Goal: Task Accomplishment & Management: Use online tool/utility

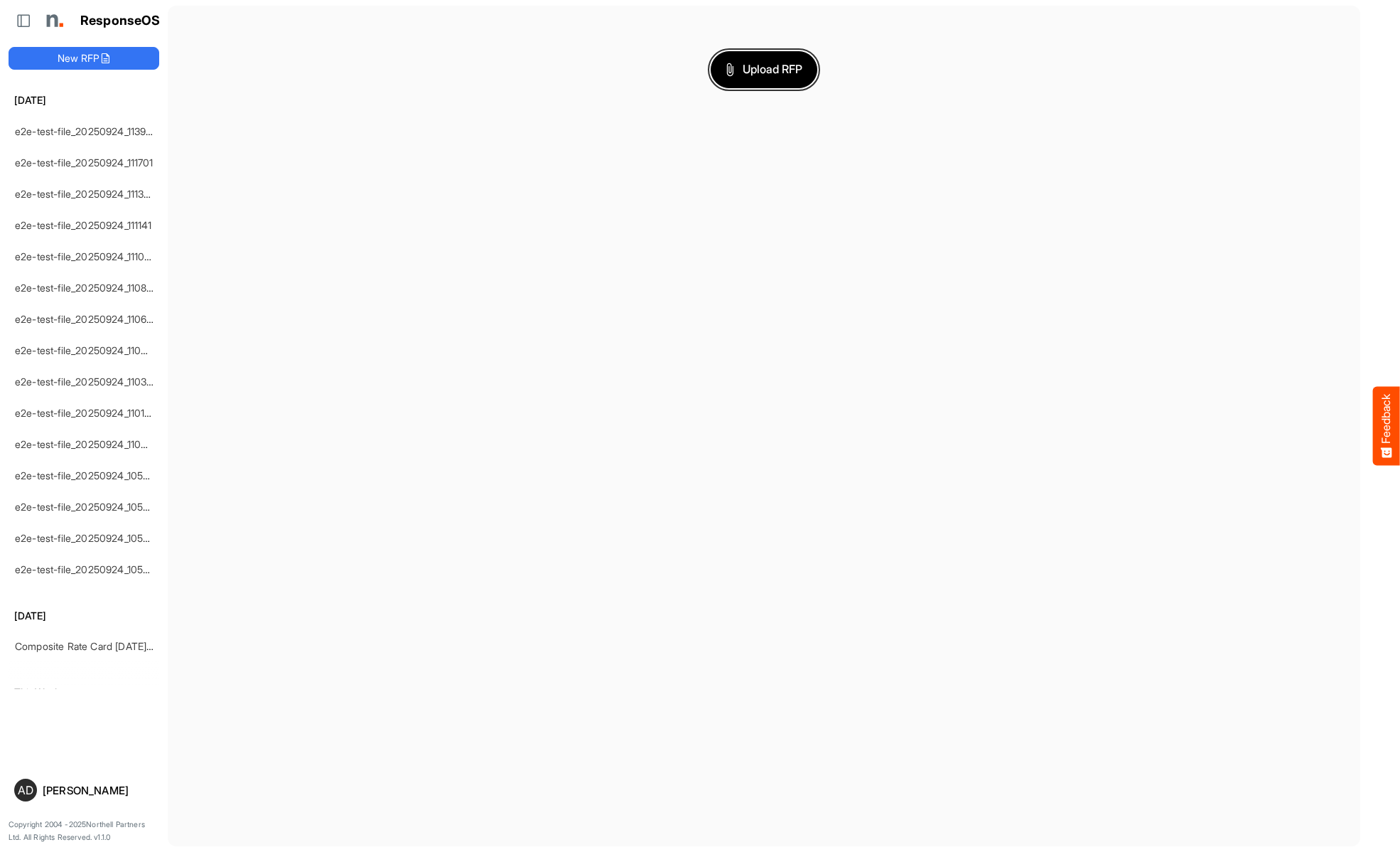
click at [764, 69] on span "Upload RFP" at bounding box center [764, 70] width 77 height 19
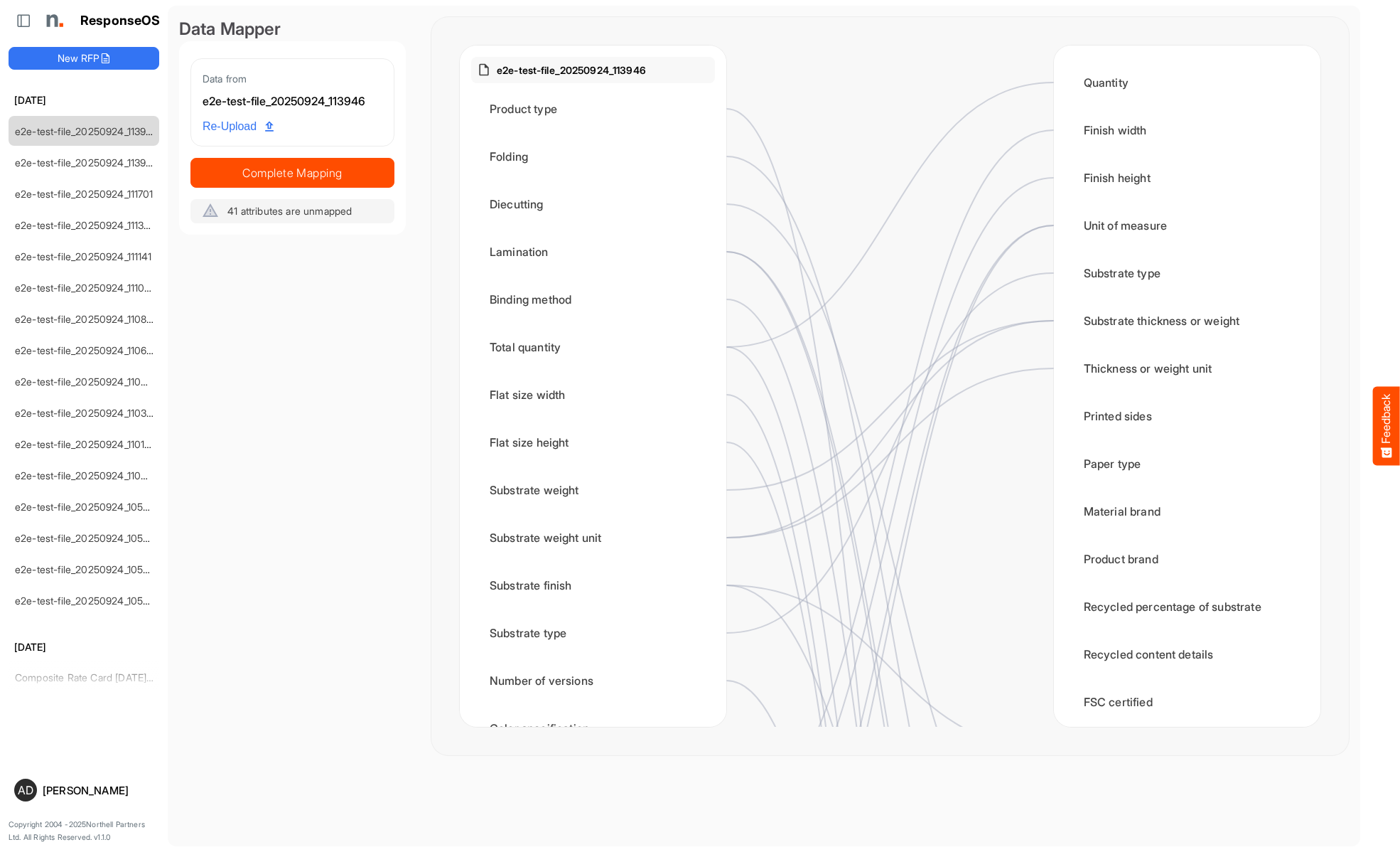
click at [292, 172] on span "Complete Mapping" at bounding box center [292, 172] width 203 height 20
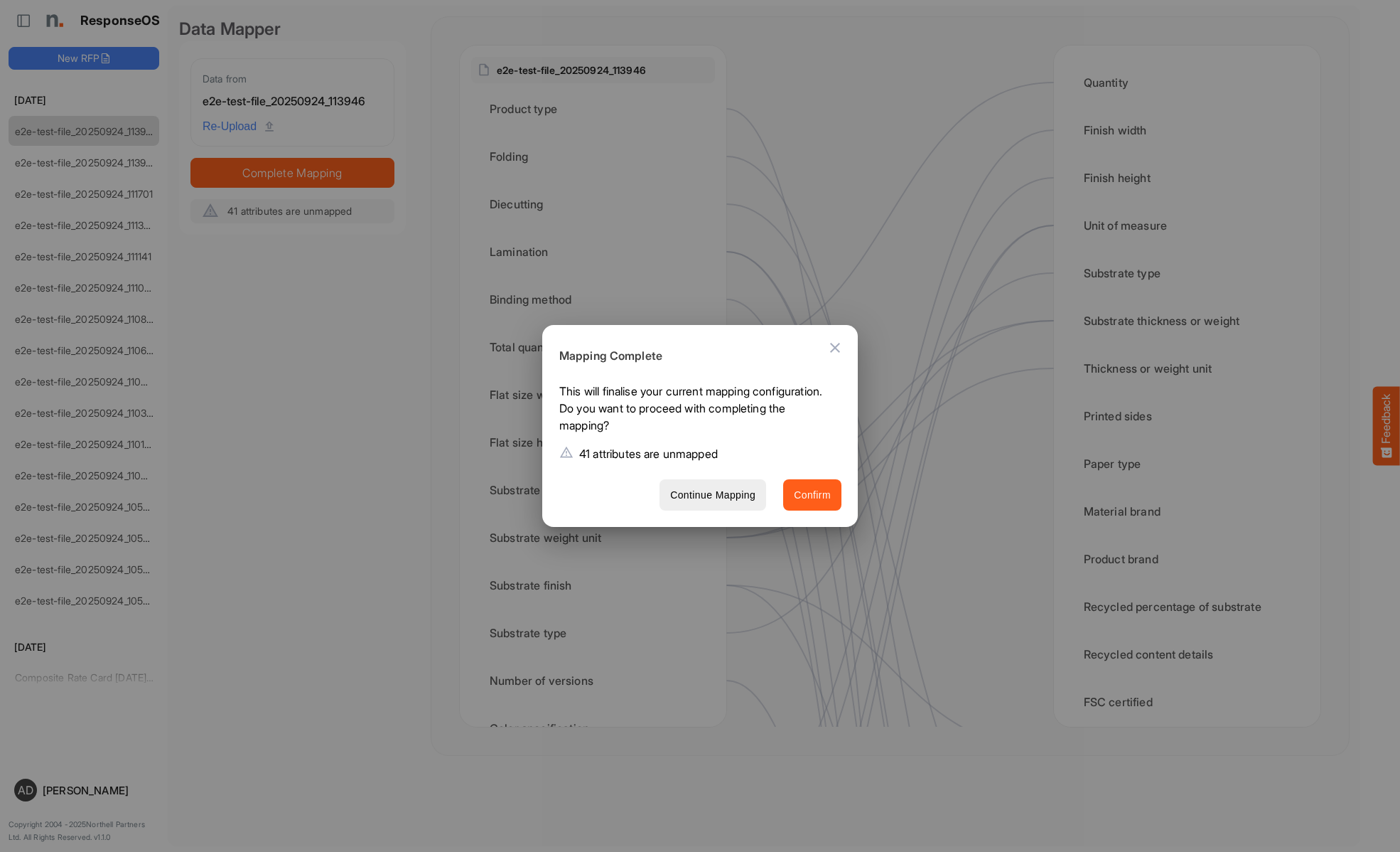
click at [813, 494] on span "Confirm" at bounding box center [812, 495] width 37 height 18
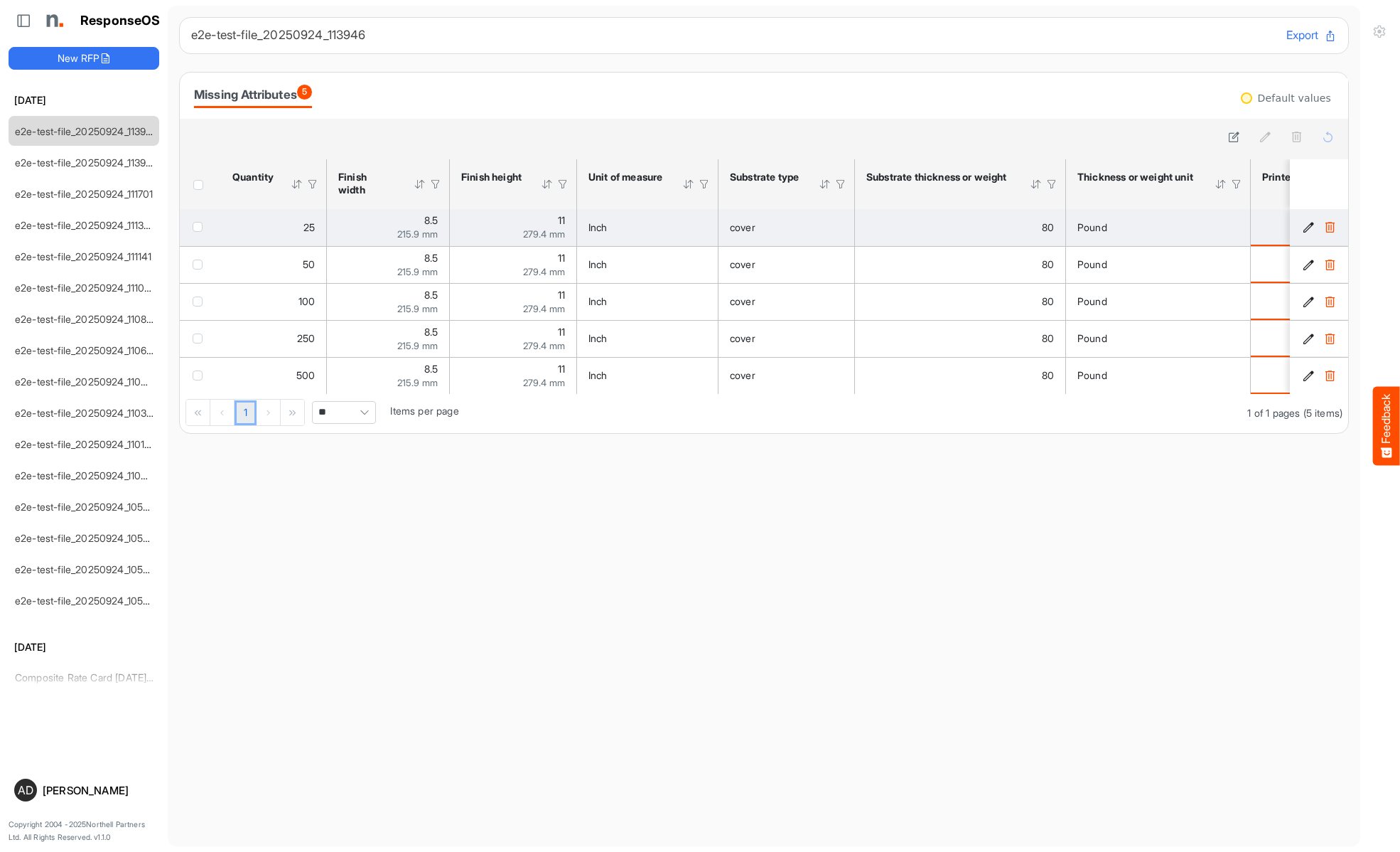
click at [200, 226] on span "checkbox" at bounding box center [198, 227] width 10 height 10
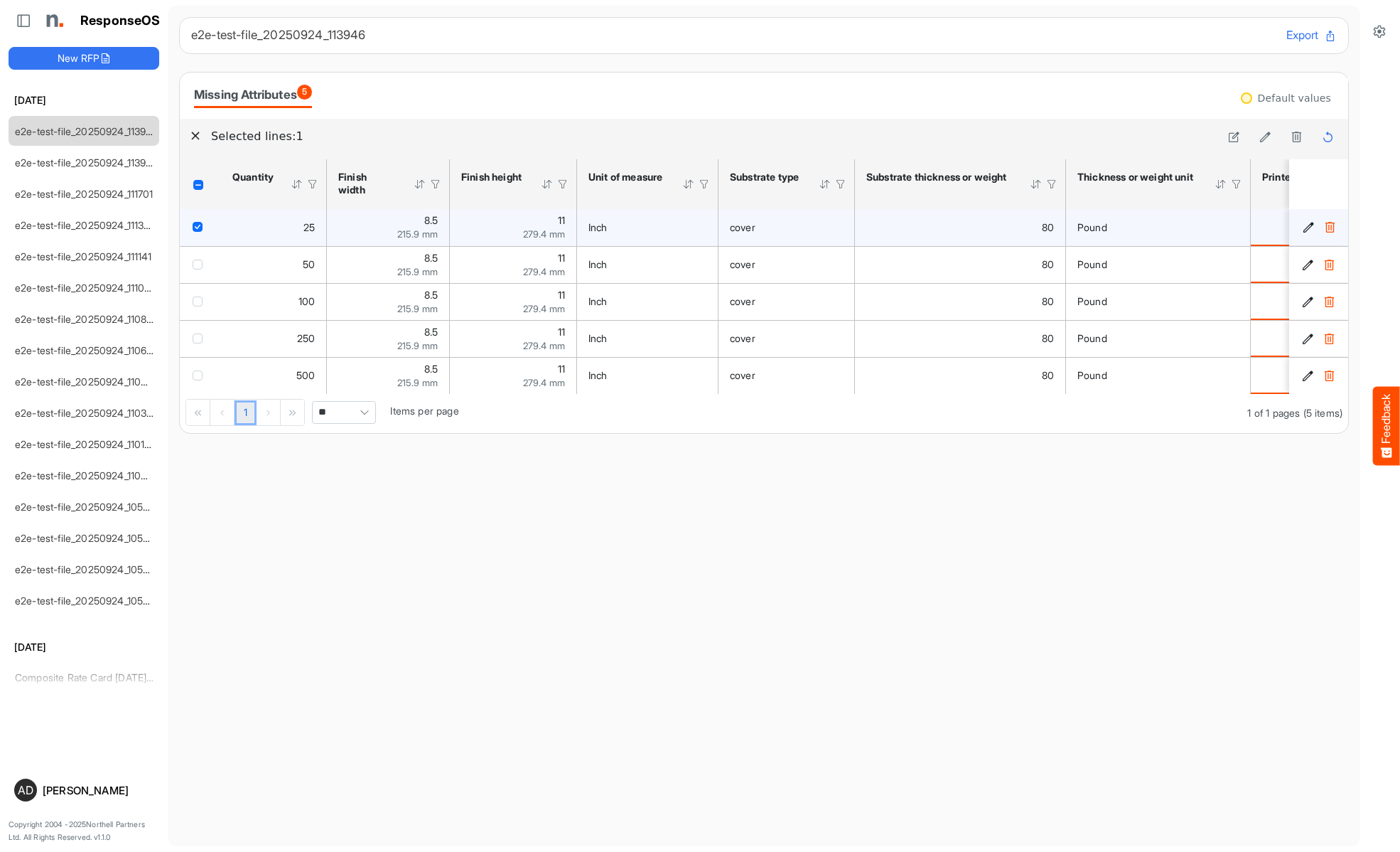
click at [1309, 228] on icon "5c73d29e-e7c2-4eb4-802c-b6a0dcfaf9dd is template cell Column Header" at bounding box center [1309, 227] width 12 height 12
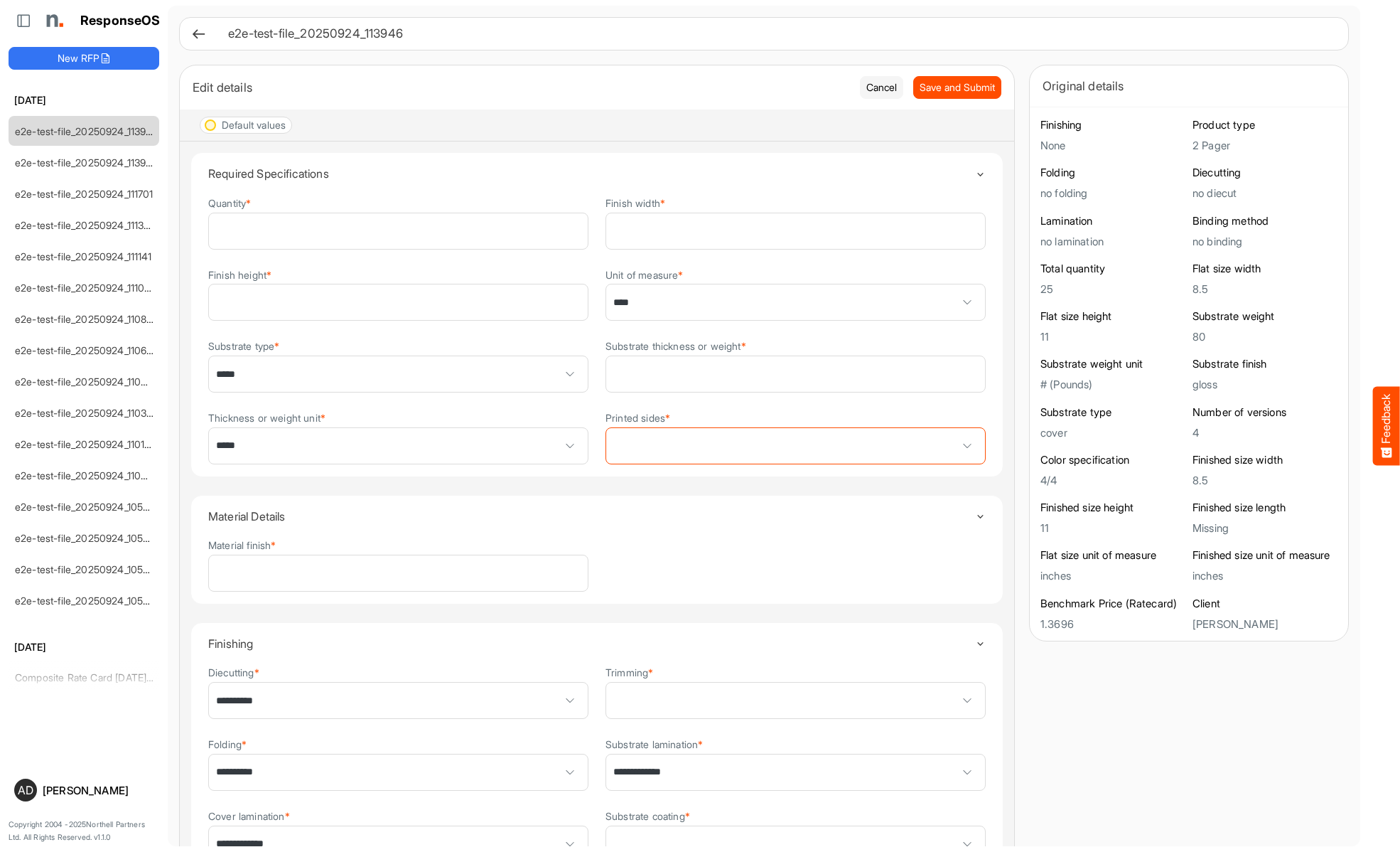
click at [795, 303] on span "****" at bounding box center [795, 302] width 379 height 36
